Goal: Task Accomplishment & Management: Use online tool/utility

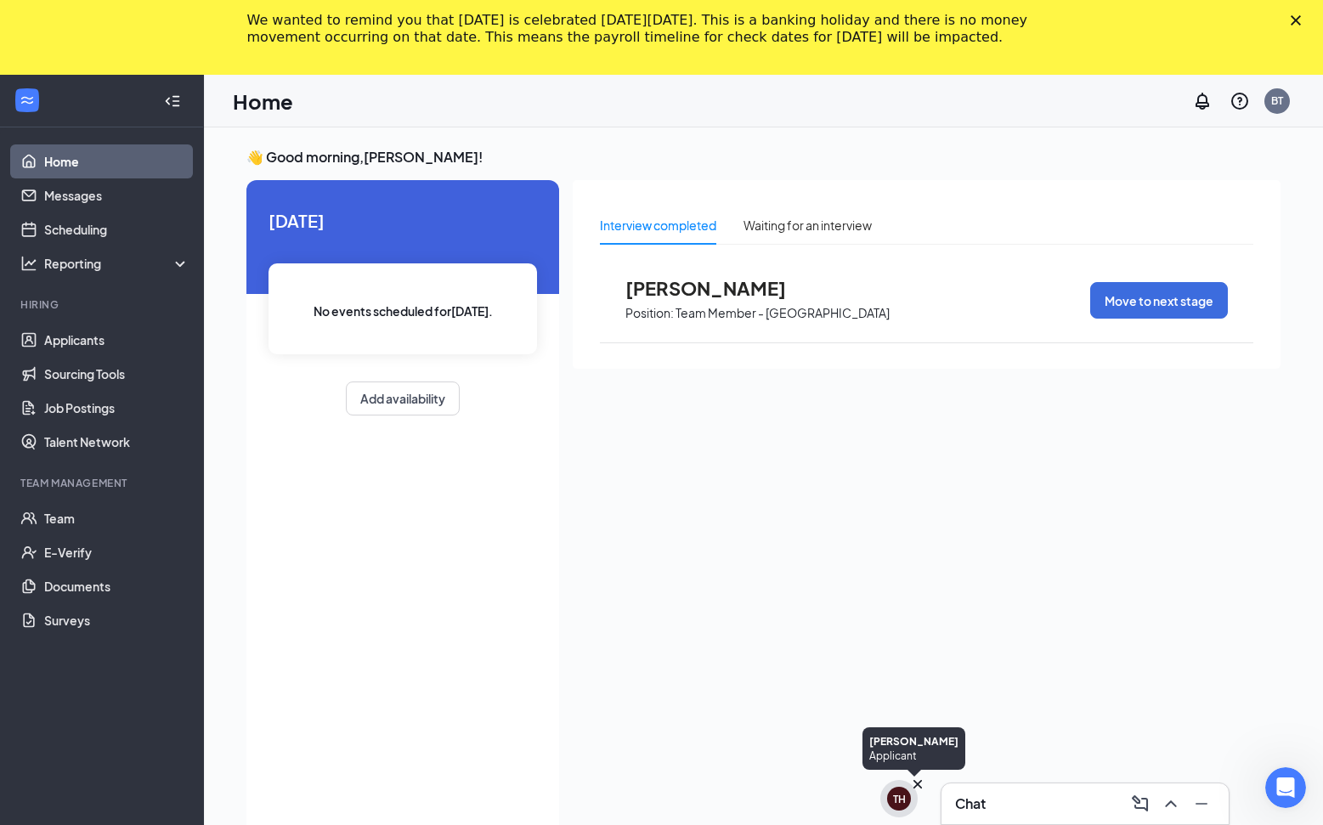
click at [897, 792] on div "TH" at bounding box center [899, 799] width 13 height 14
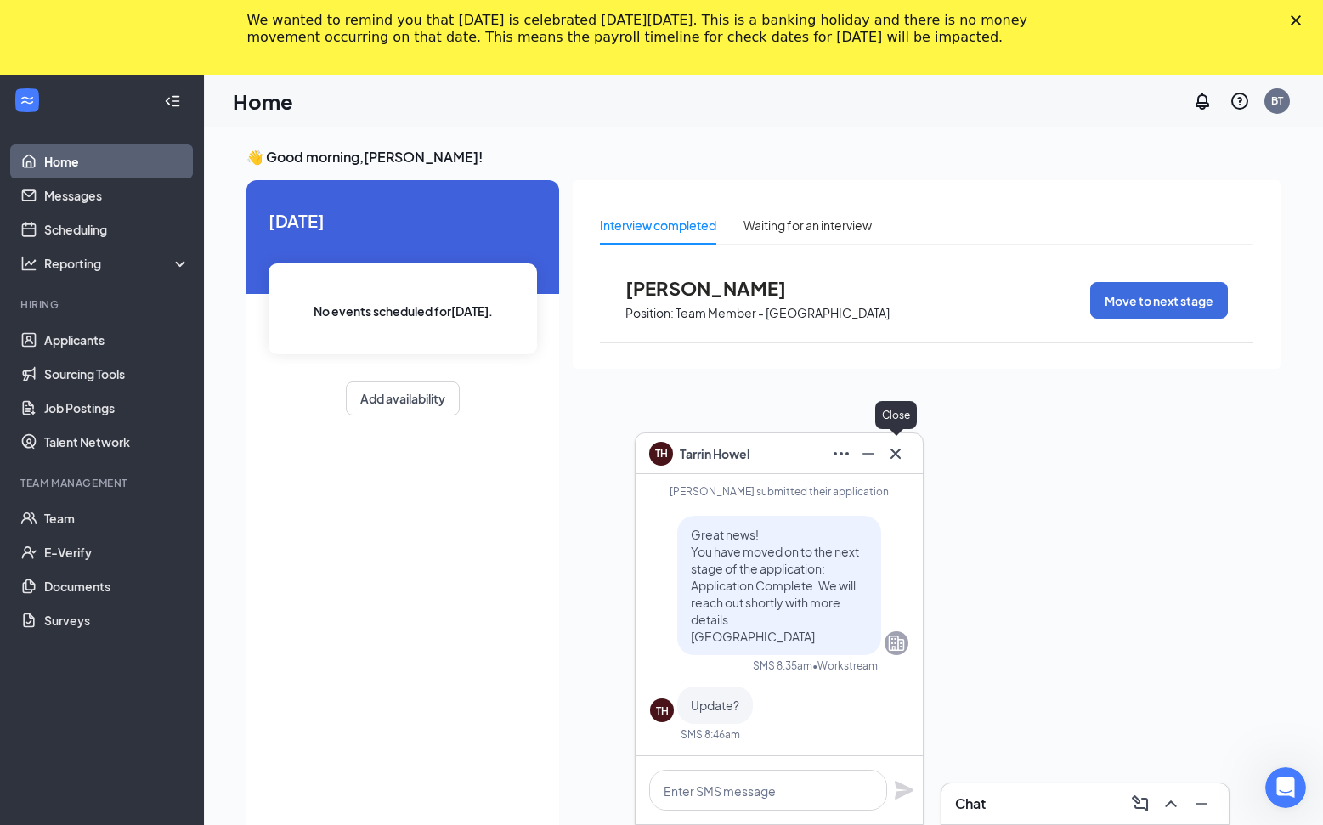
click at [905, 455] on button at bounding box center [895, 453] width 27 height 27
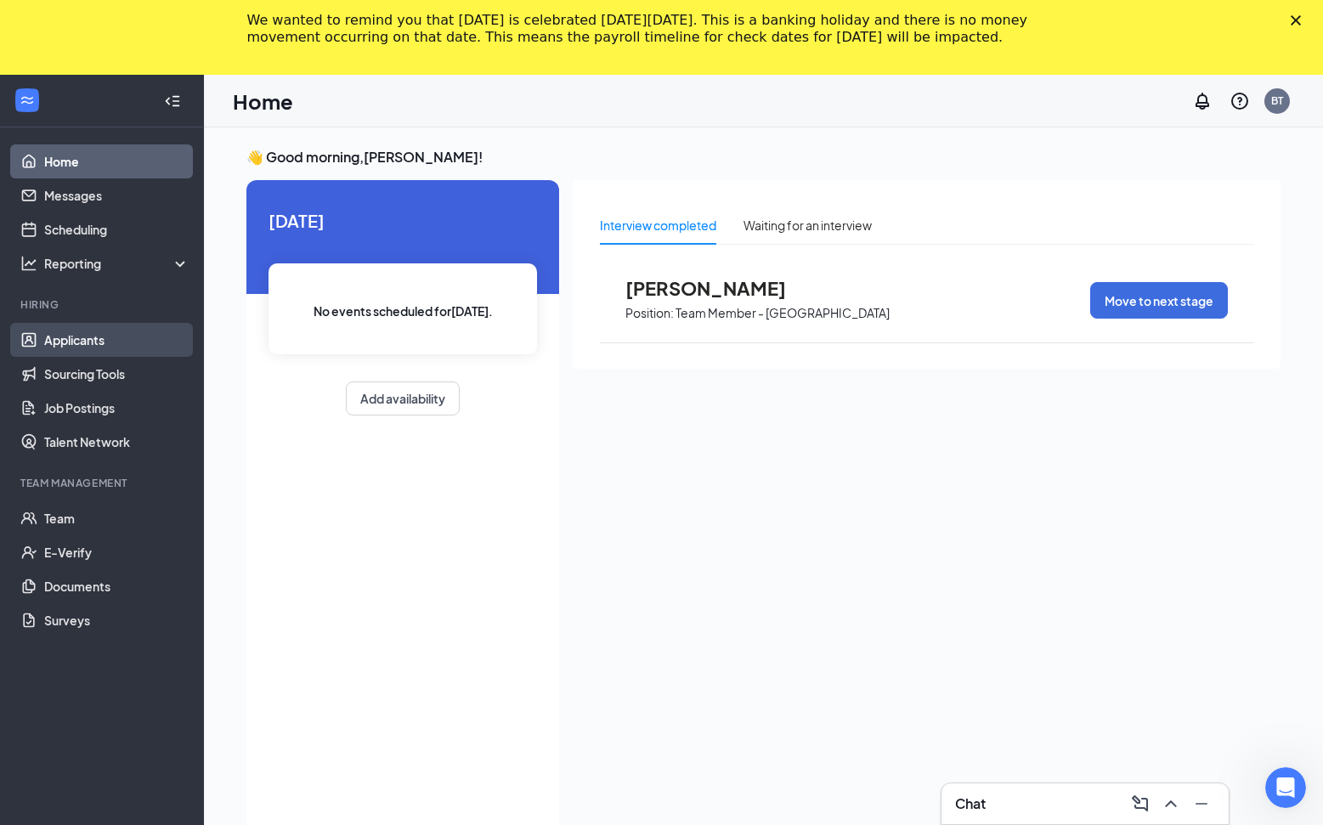
click at [148, 353] on link "Applicants" at bounding box center [116, 340] width 145 height 34
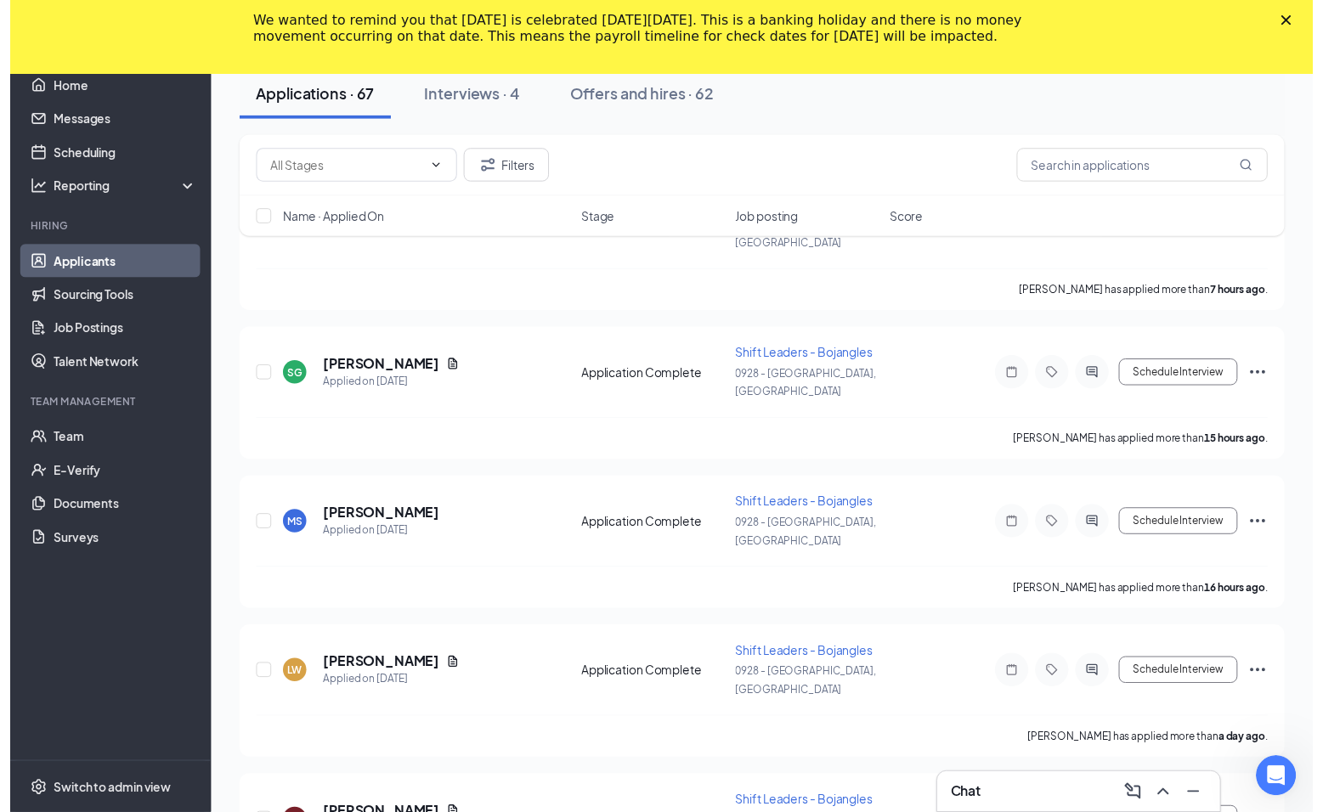
scroll to position [255, 0]
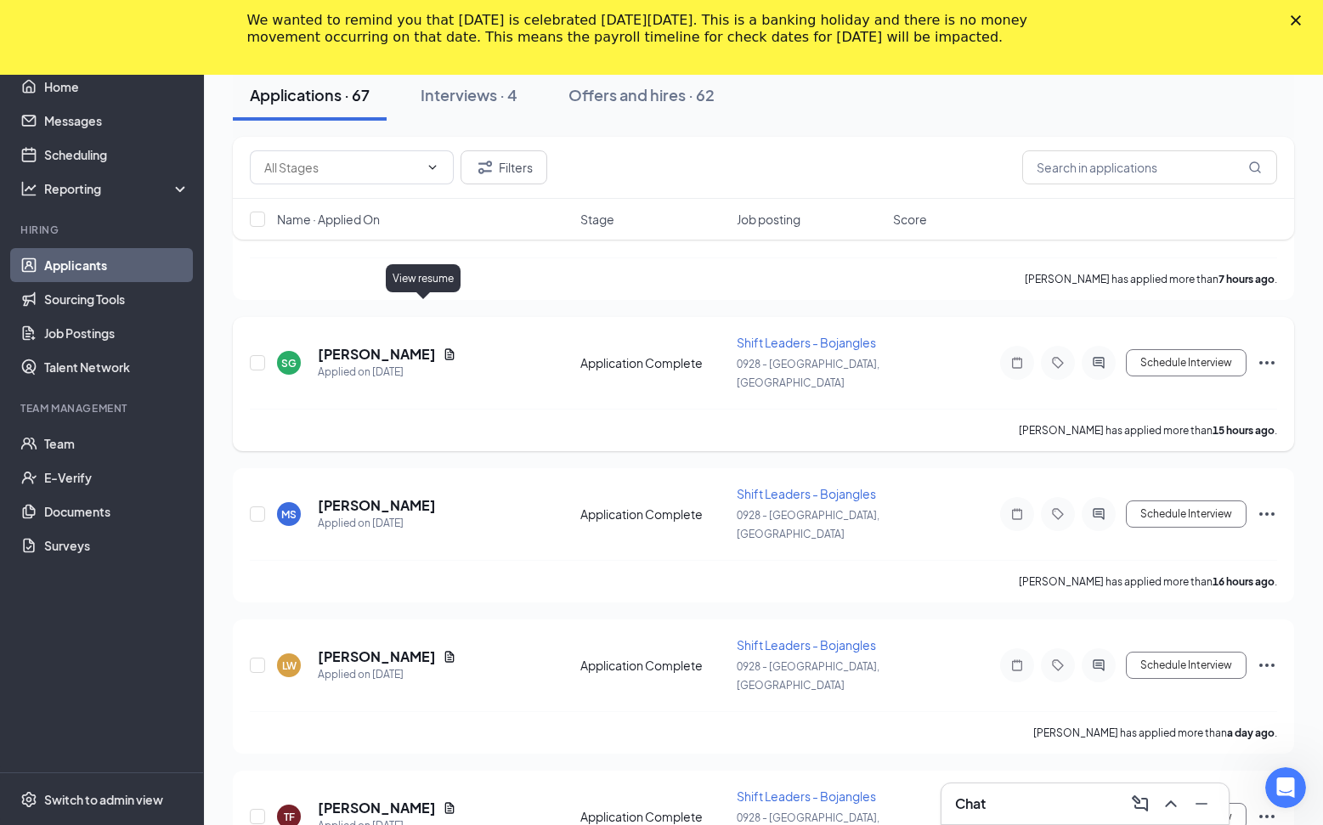
click at [445, 348] on icon "Document" at bounding box center [449, 353] width 9 height 11
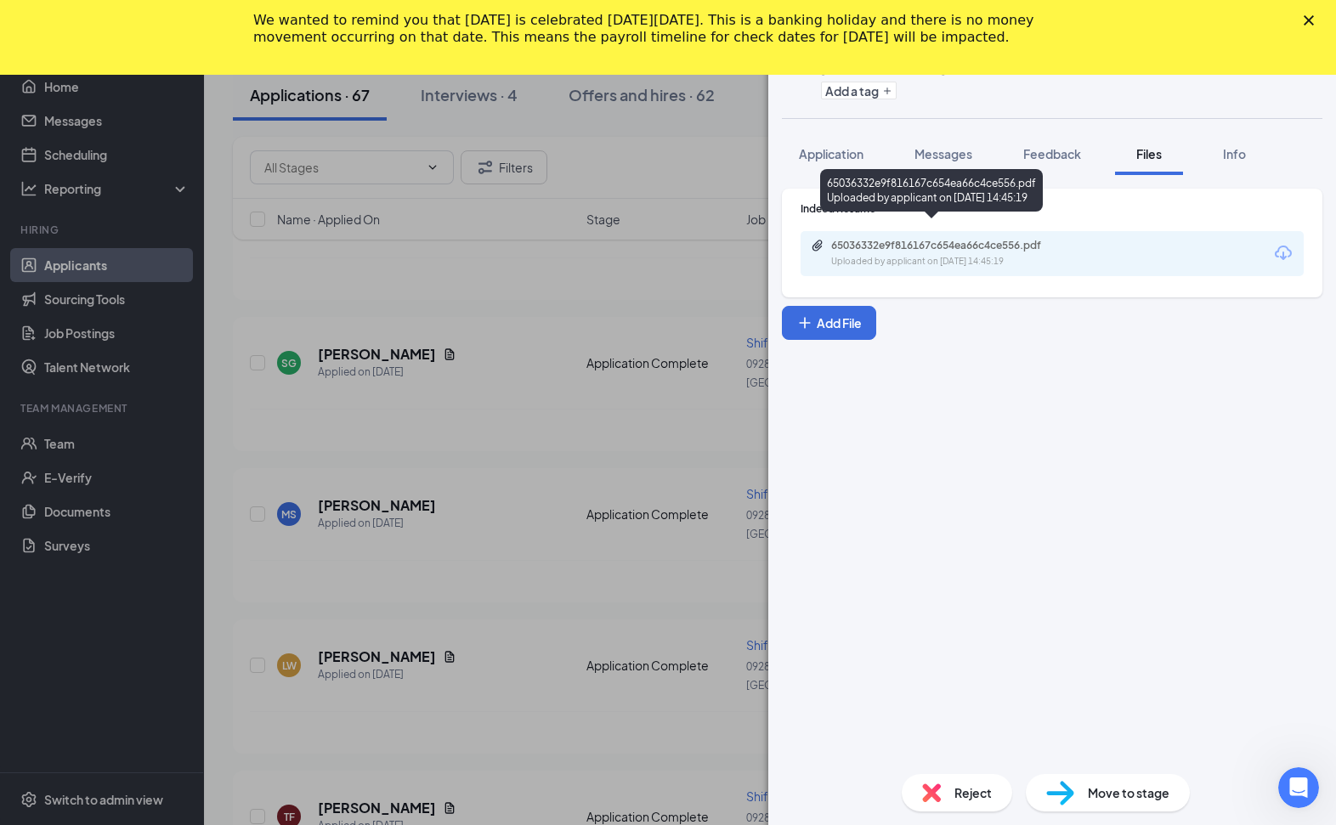
click at [976, 239] on div "65036332e9f816167c654ea66c4ce556.pdf" at bounding box center [950, 246] width 238 height 14
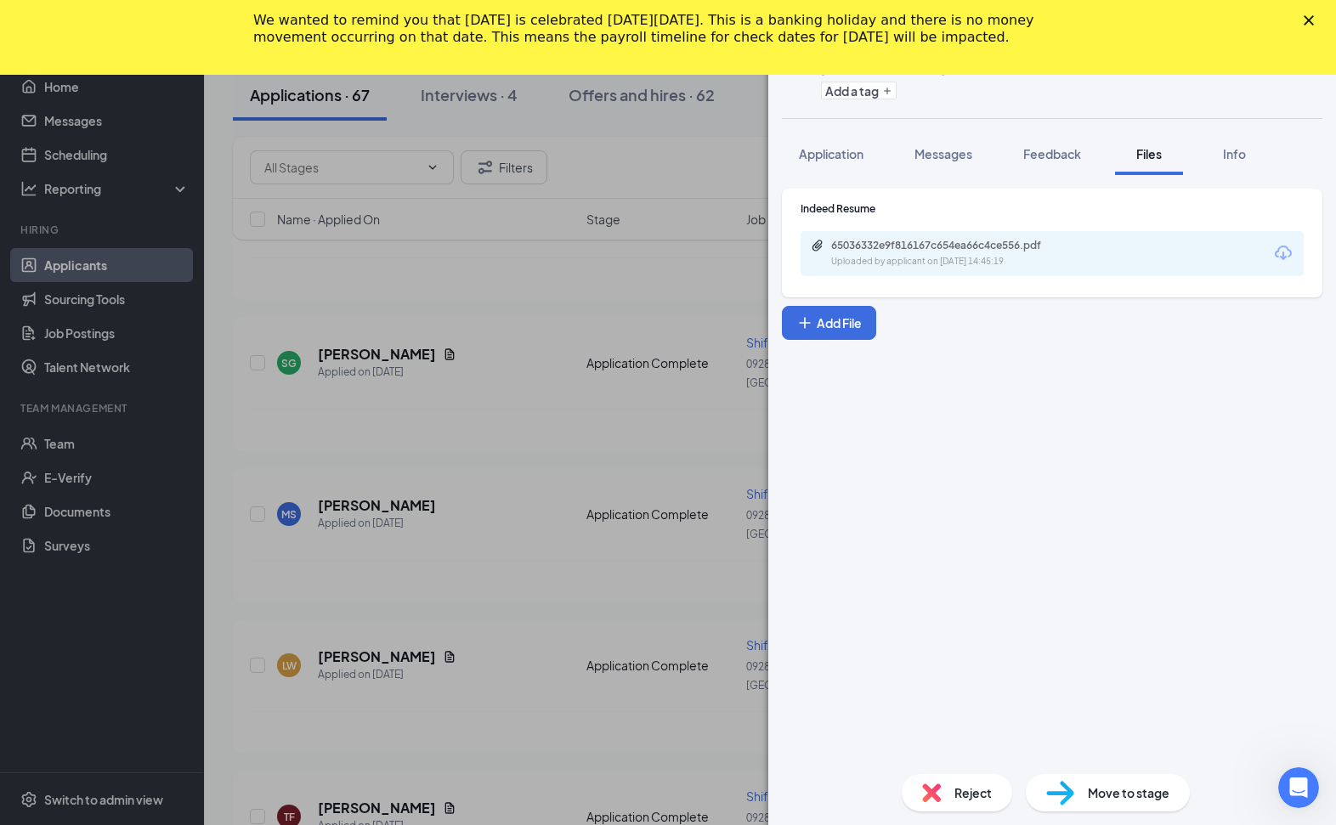
click at [419, 503] on div "SG [PERSON_NAME] Shift Leaders - Bojangles at 0928 - [GEOGRAPHIC_DATA], [GEOGRA…" at bounding box center [668, 412] width 1336 height 825
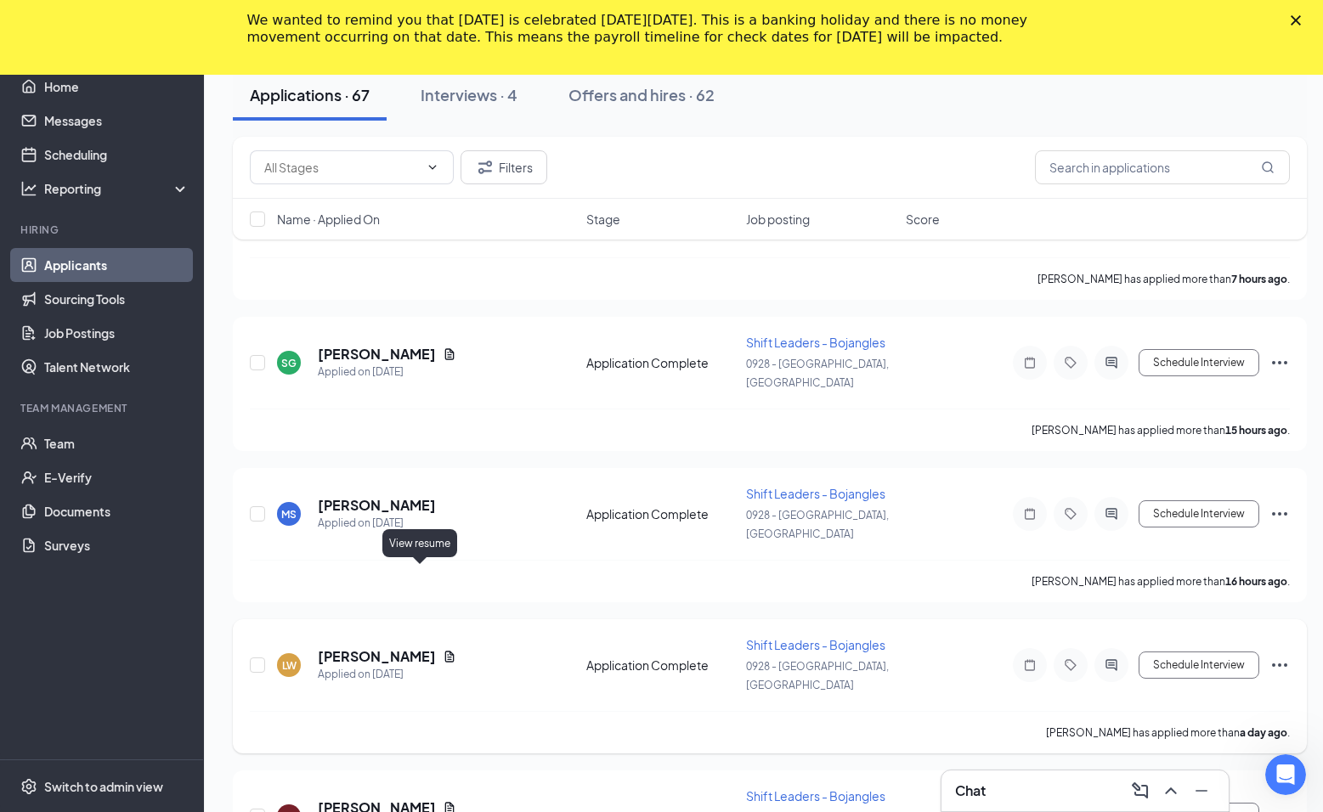
click at [445, 651] on icon "Document" at bounding box center [449, 656] width 9 height 11
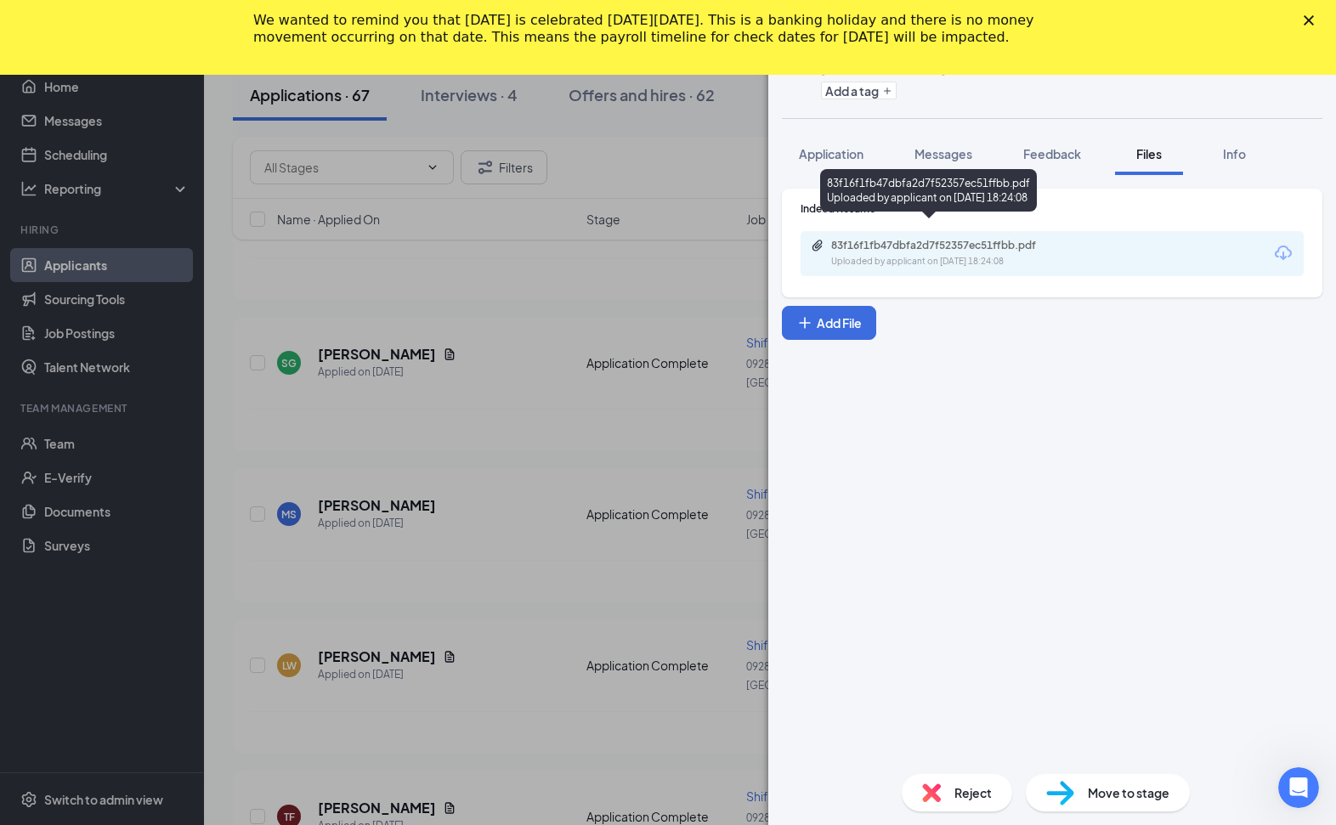
click at [957, 255] on div "Uploaded by applicant on [DATE] 18:24:08" at bounding box center [958, 262] width 255 height 14
click at [347, 489] on div "[PERSON_NAME] Shift Leaders - Bojangles at 0928 - [PERSON_NAME], [GEOGRAPHIC_DA…" at bounding box center [668, 412] width 1336 height 825
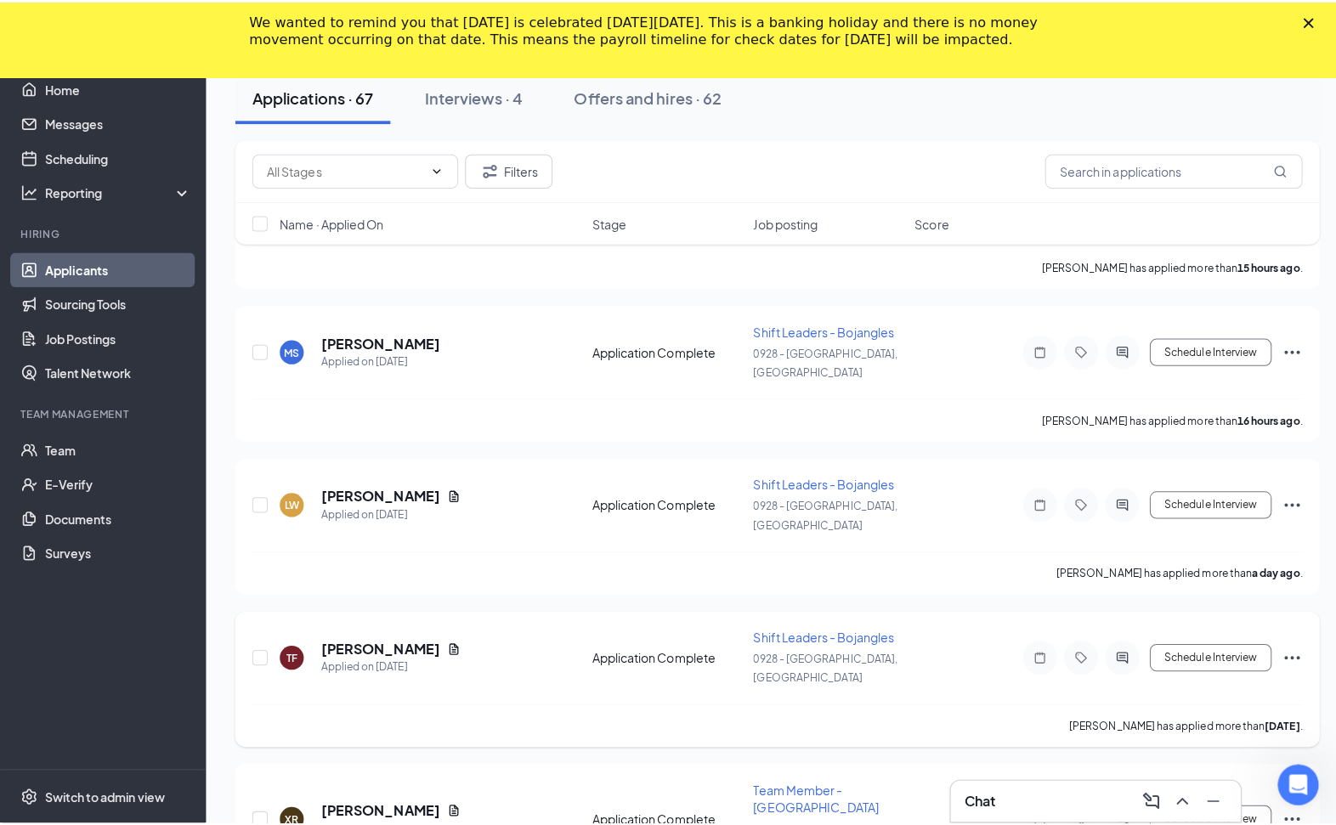
scroll to position [425, 0]
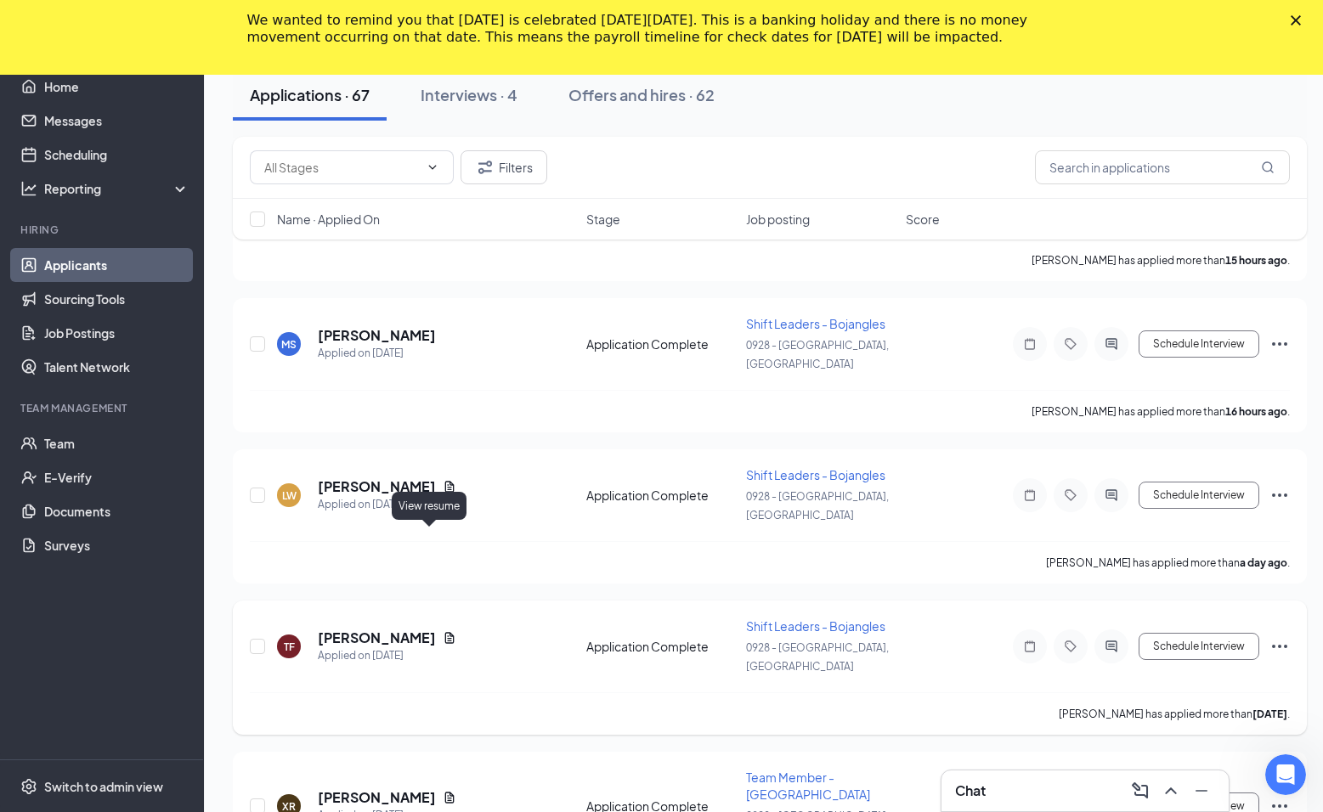
click at [445, 632] on icon "Document" at bounding box center [449, 637] width 9 height 11
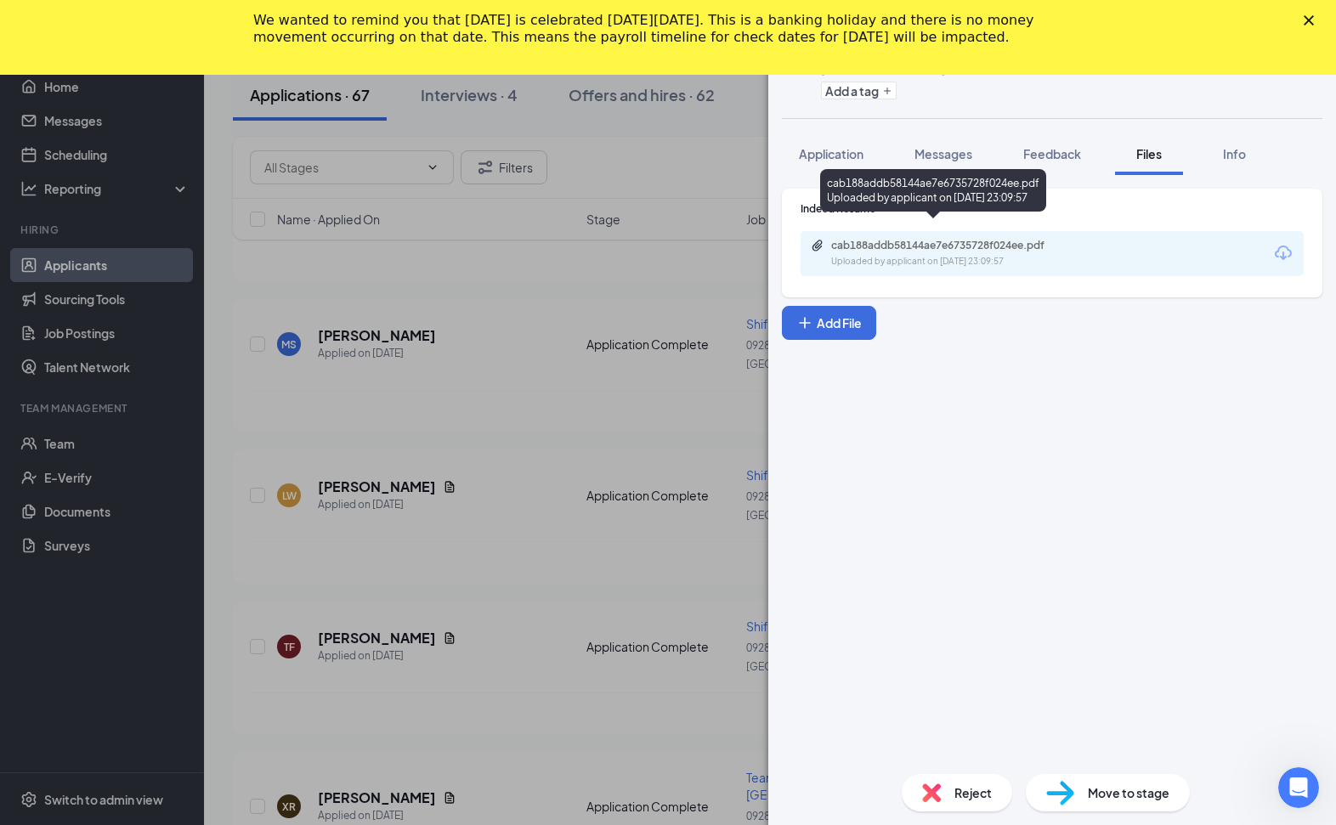
click at [931, 239] on div "cab188addb58144ae7e6735728f024ee.pdf" at bounding box center [950, 246] width 238 height 14
